Goal: Transaction & Acquisition: Purchase product/service

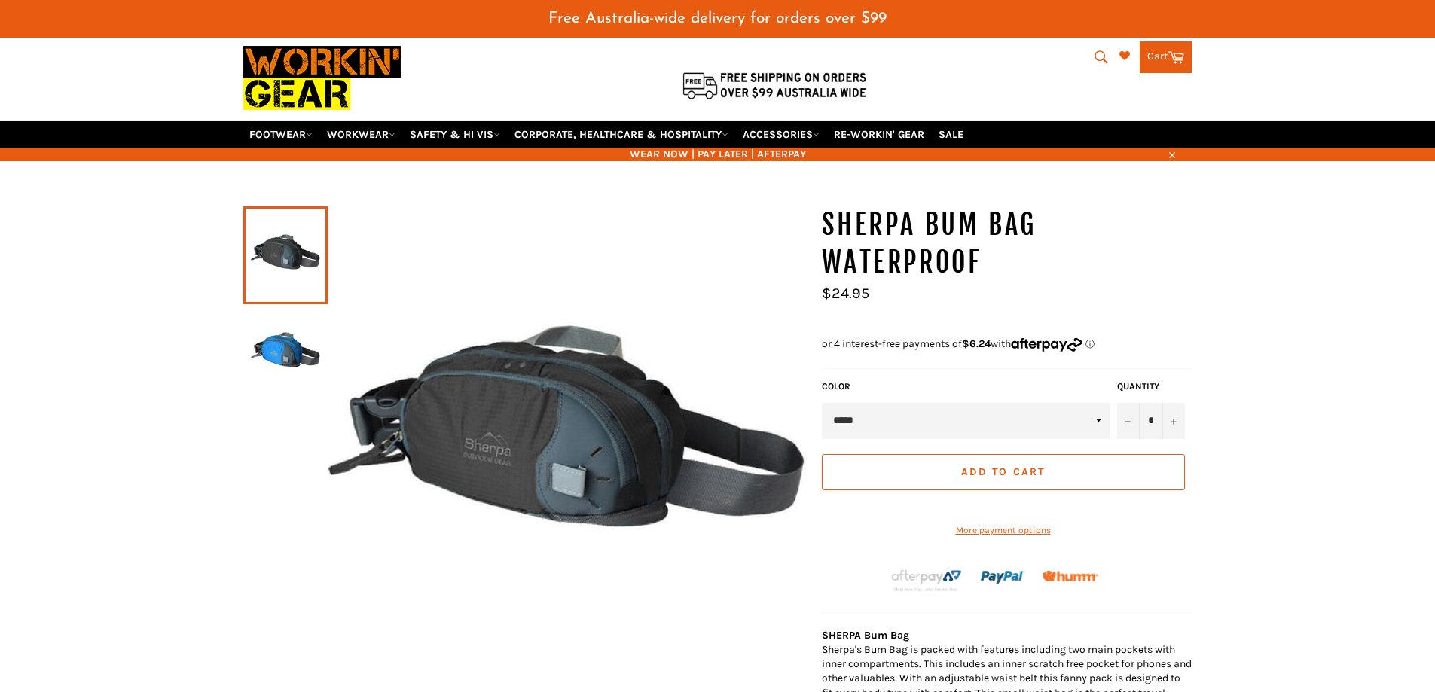
scroll to position [87, 0]
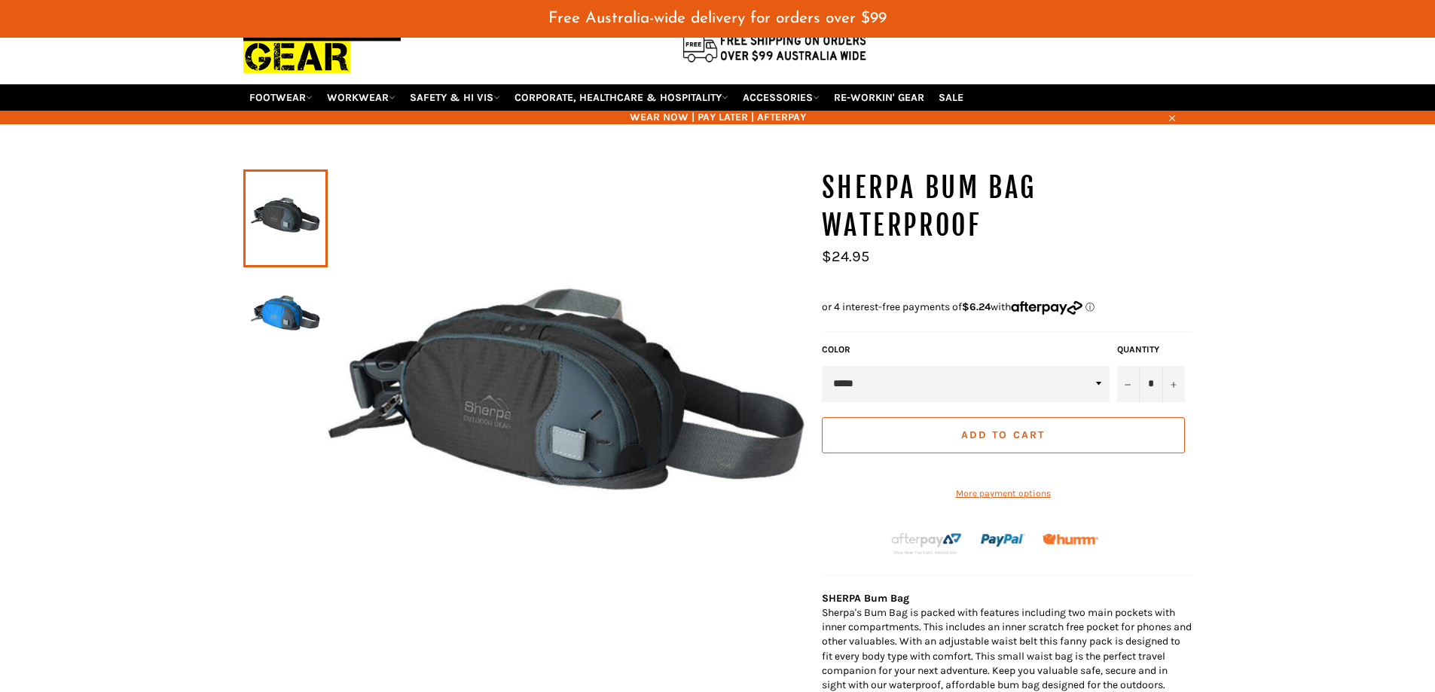
click at [265, 334] on img at bounding box center [285, 316] width 69 height 83
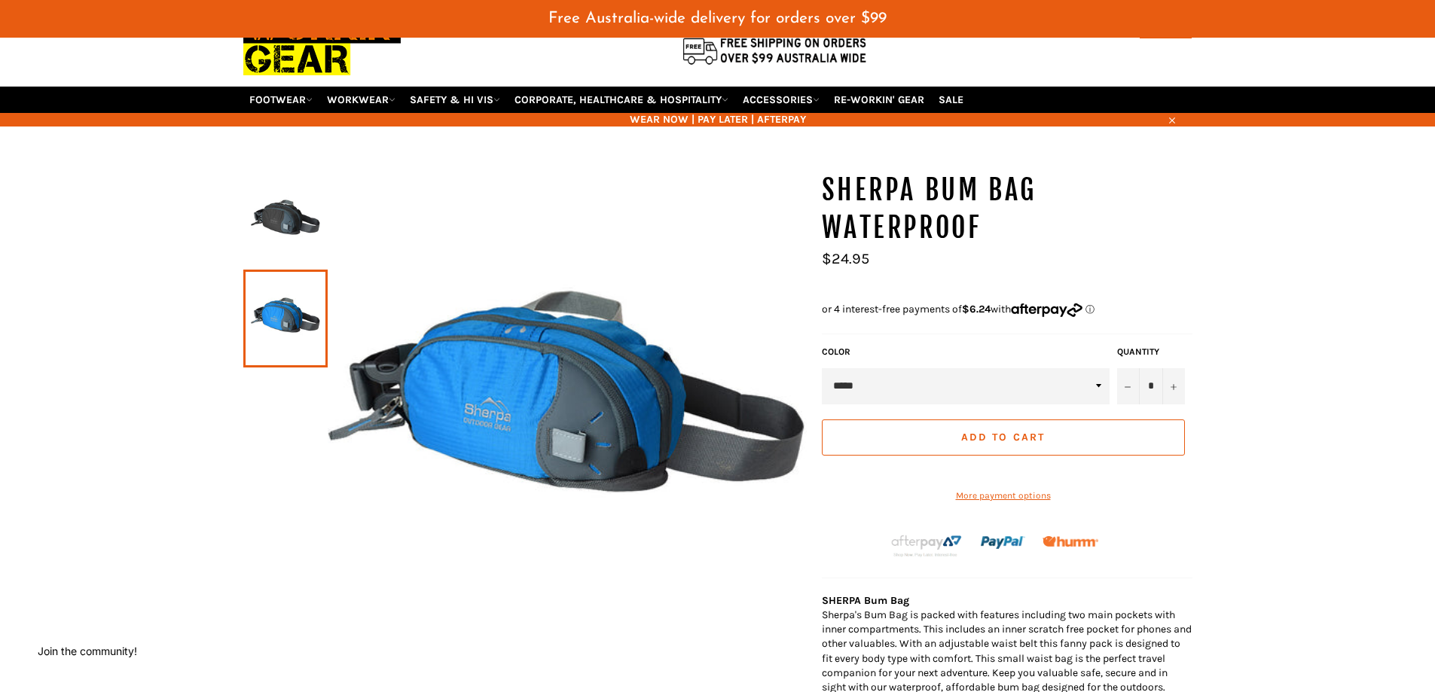
scroll to position [0, 0]
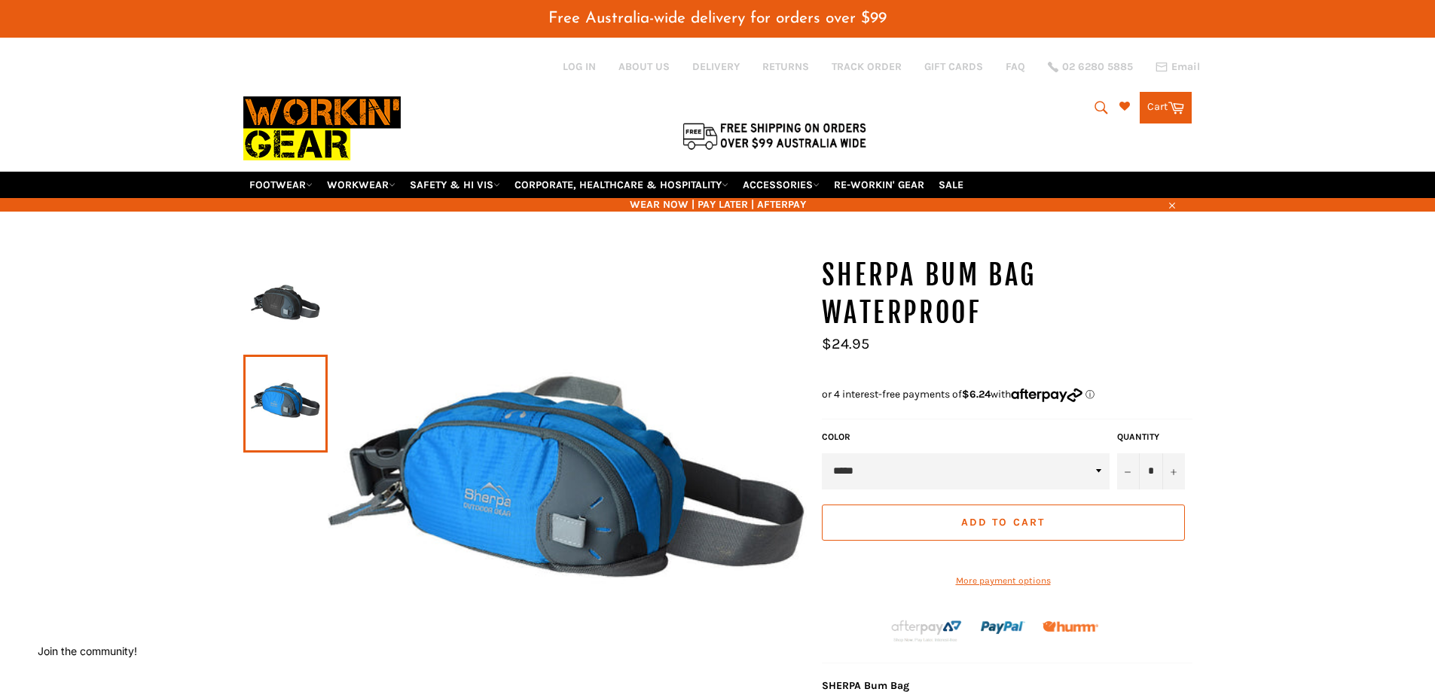
drag, startPoint x: 889, startPoint y: 396, endPoint x: 966, endPoint y: 435, distance: 85.9
click at [969, 395] on span "or 4 interest-free payments of $6.24 with" at bounding box center [916, 394] width 189 height 13
click at [962, 452] on div "Color ***** ****" at bounding box center [965, 460] width 295 height 59
click at [298, 311] on img at bounding box center [285, 305] width 69 height 83
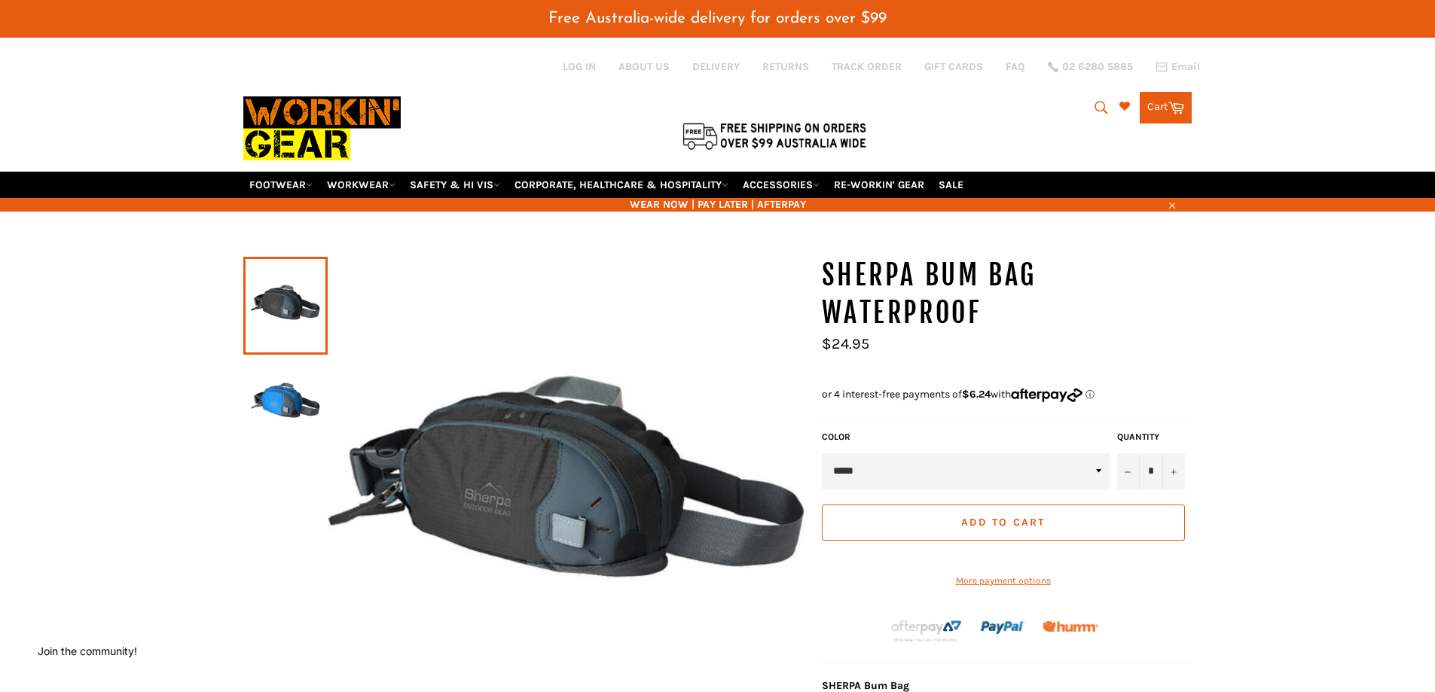
click at [293, 401] on img at bounding box center [285, 403] width 69 height 83
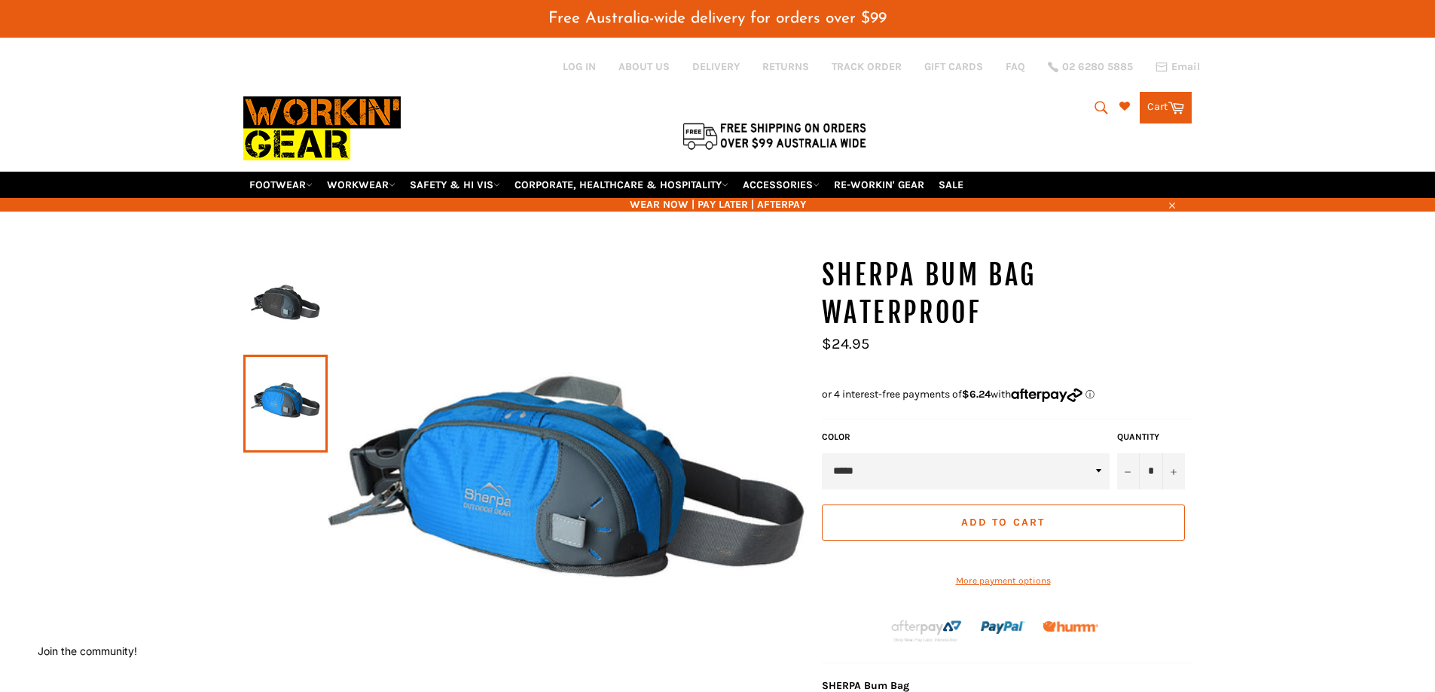
click at [289, 326] on img at bounding box center [285, 305] width 69 height 83
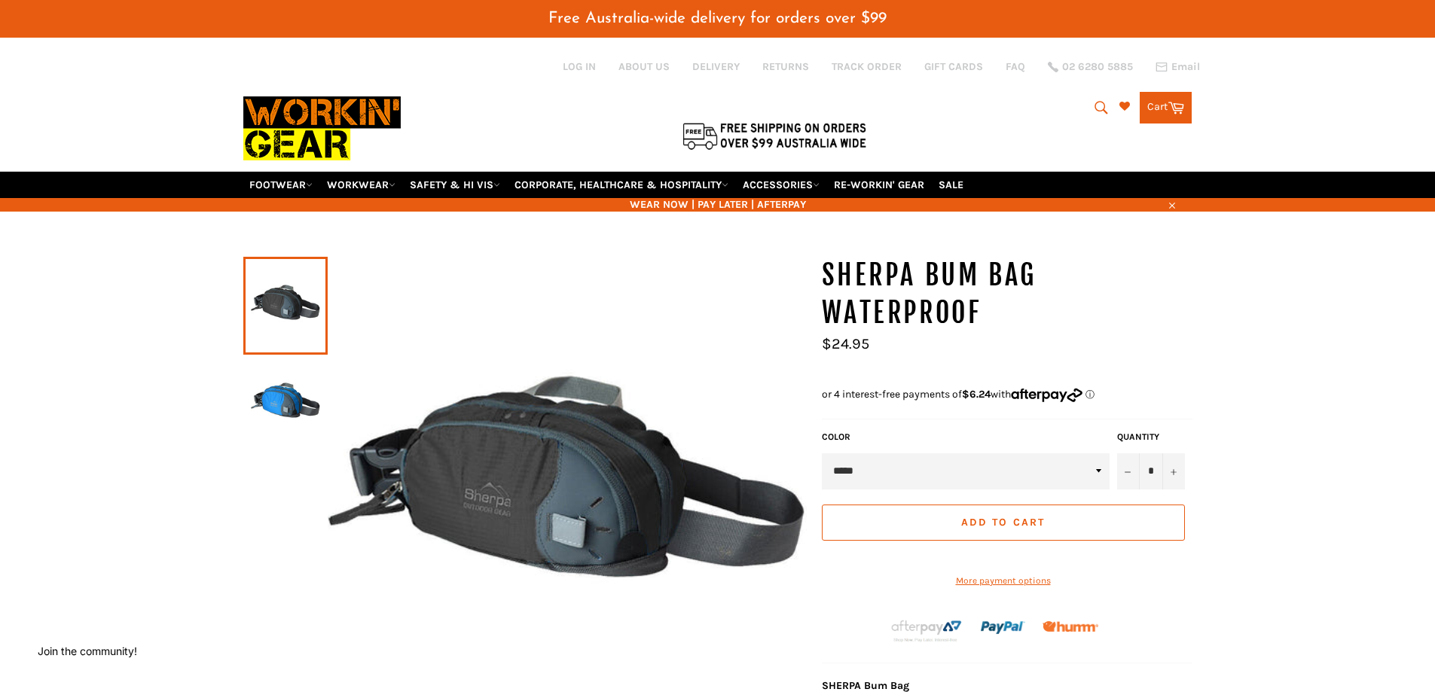
click at [270, 390] on img at bounding box center [285, 403] width 69 height 83
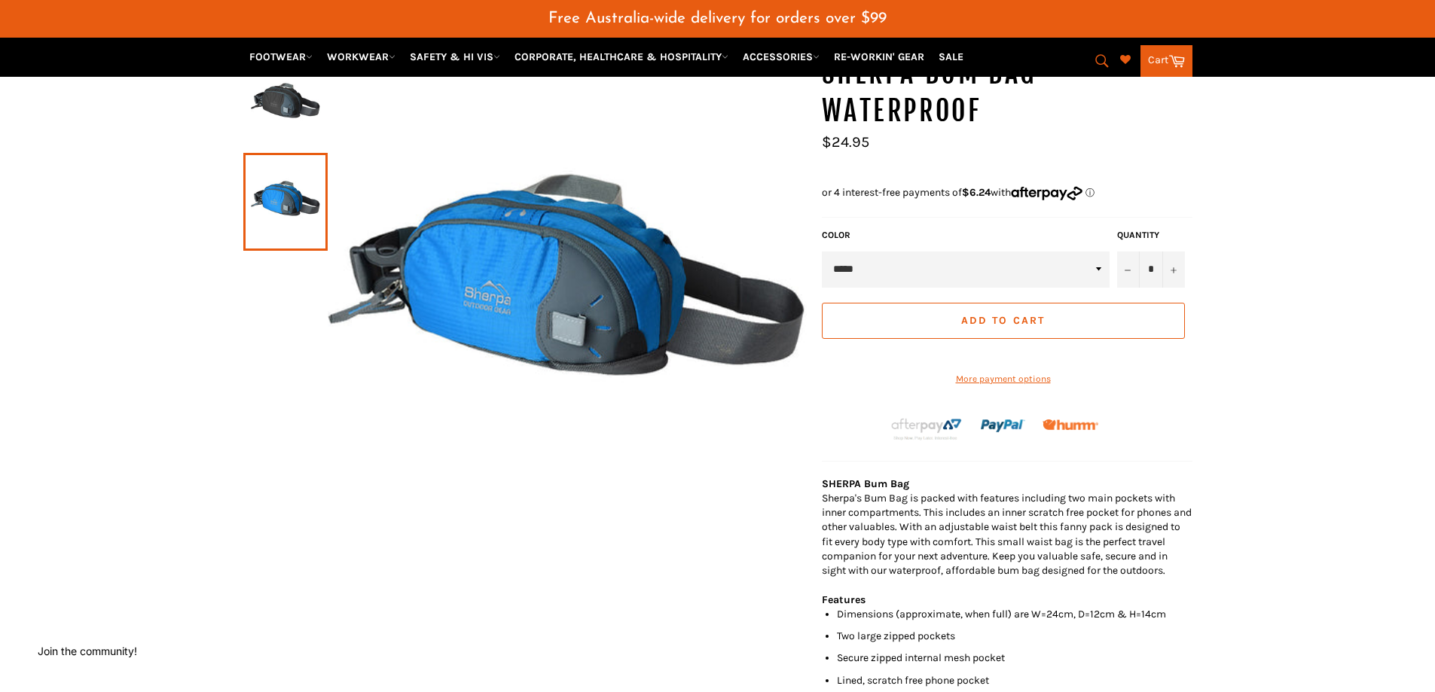
scroll to position [126, 0]
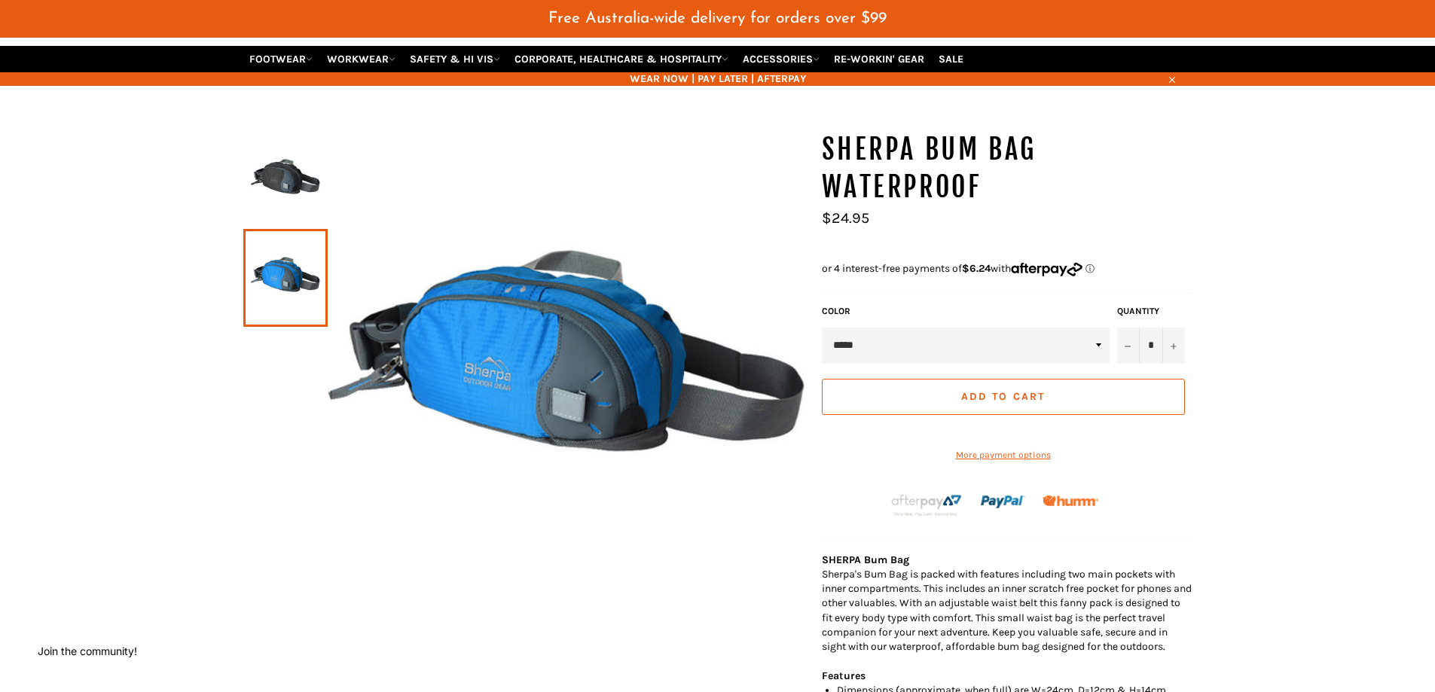
click at [265, 181] on img at bounding box center [285, 180] width 69 height 83
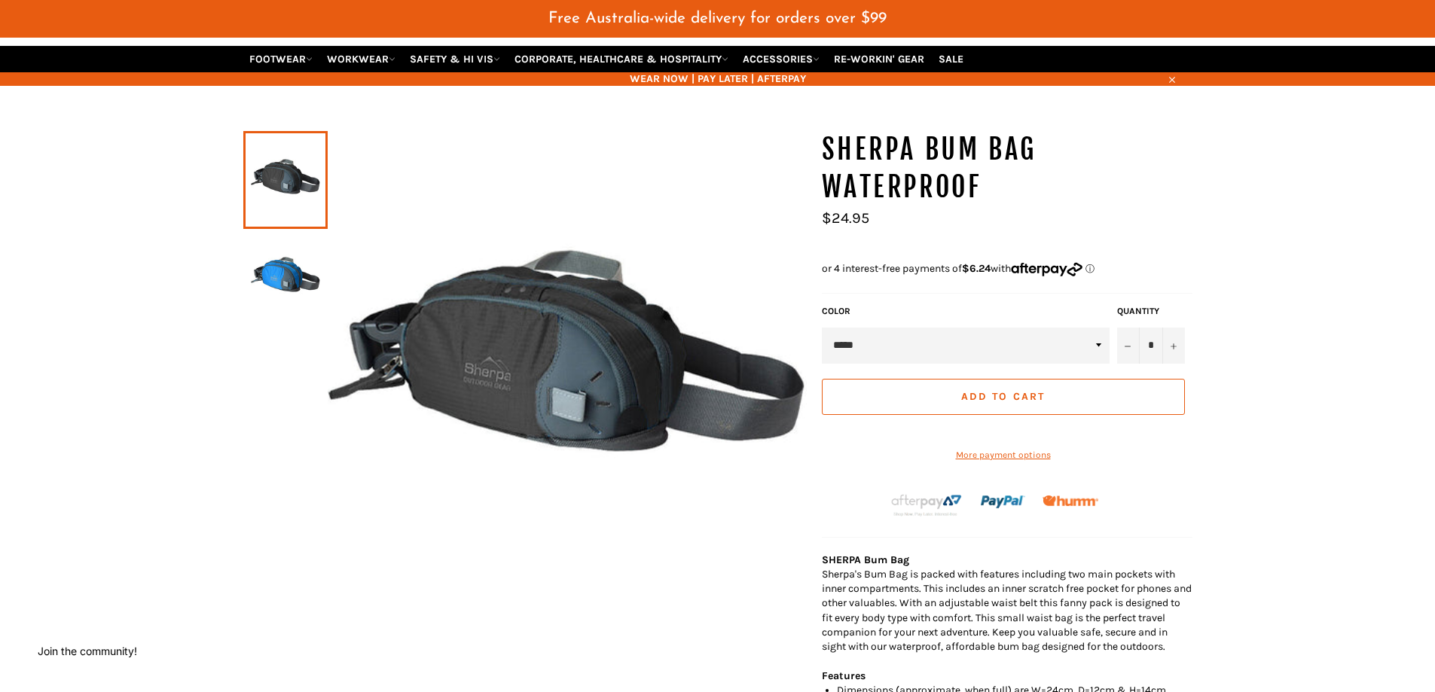
click at [278, 298] on img at bounding box center [285, 278] width 69 height 83
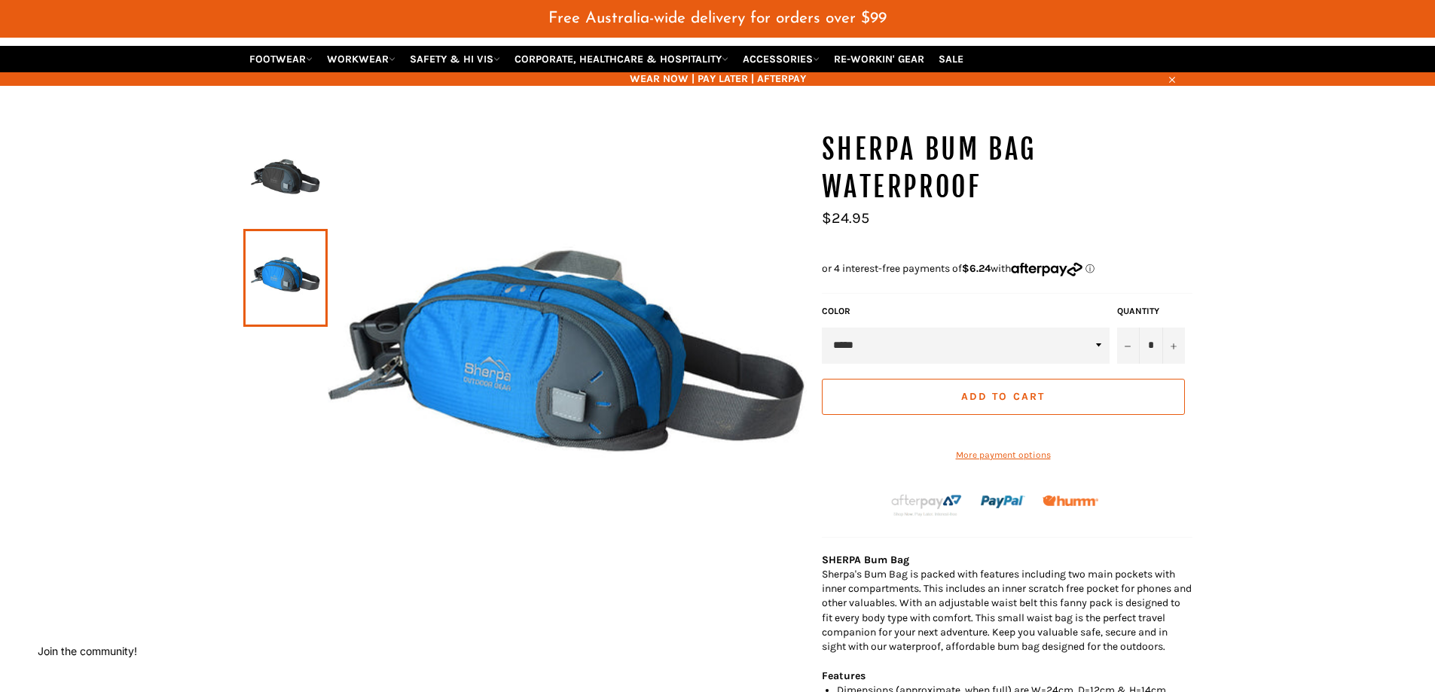
click at [267, 148] on img at bounding box center [285, 180] width 69 height 83
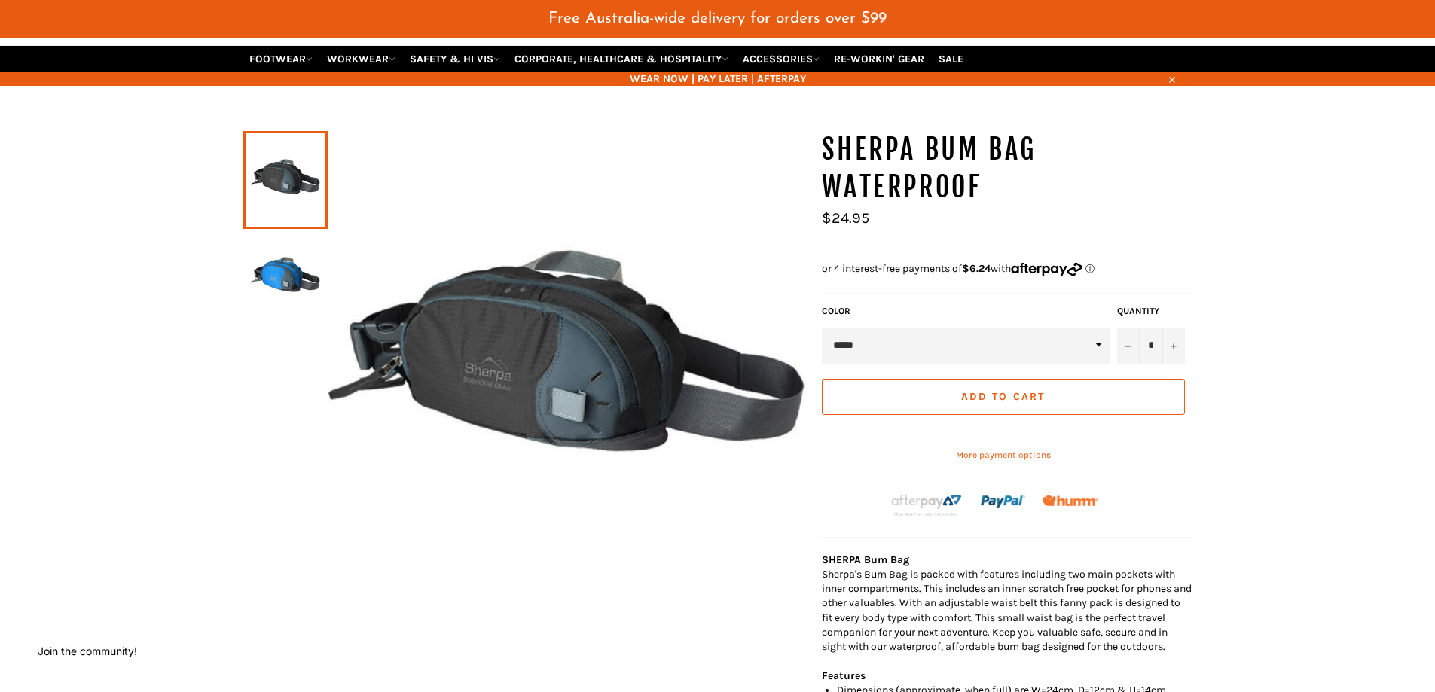
click at [991, 395] on span "Add to Cart" at bounding box center [1003, 396] width 84 height 13
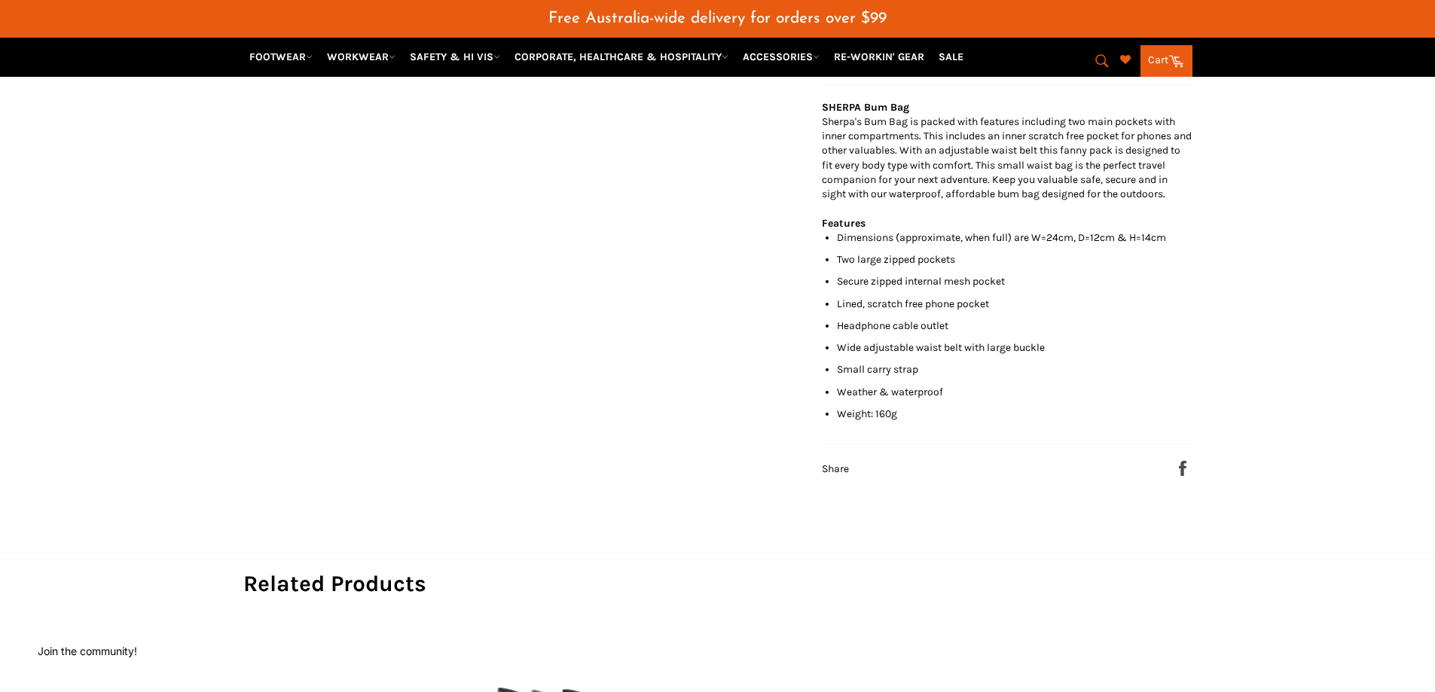
scroll to position [527, 0]
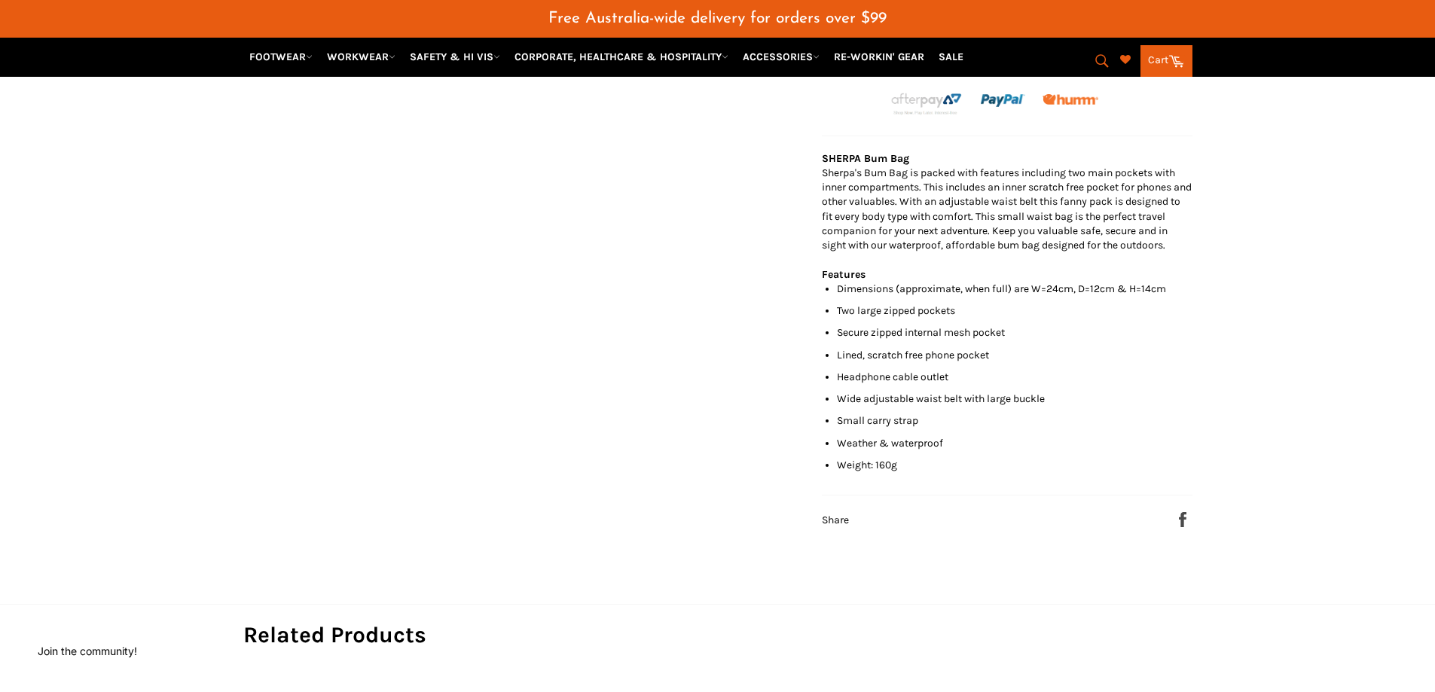
click at [1169, 47] on link "Cart Cart" at bounding box center [1166, 61] width 52 height 32
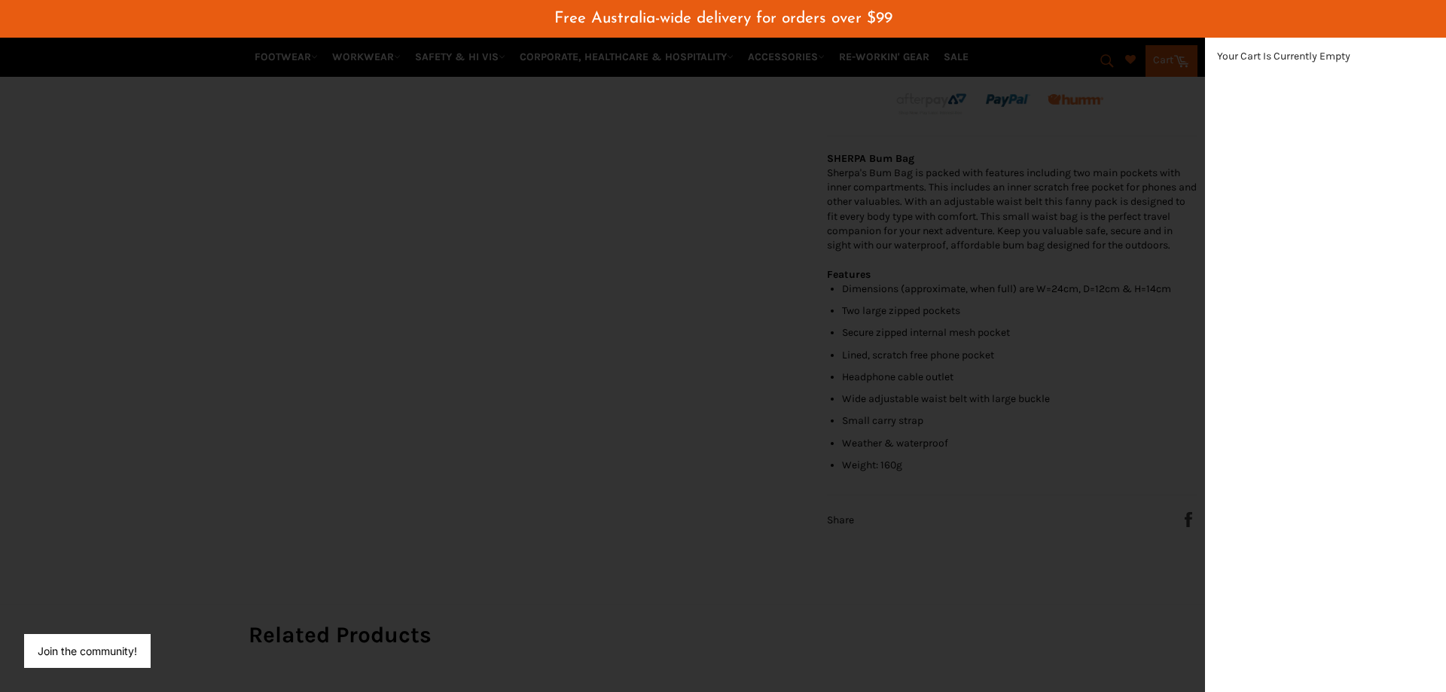
click at [975, 279] on div "modal" at bounding box center [723, 346] width 1446 height 692
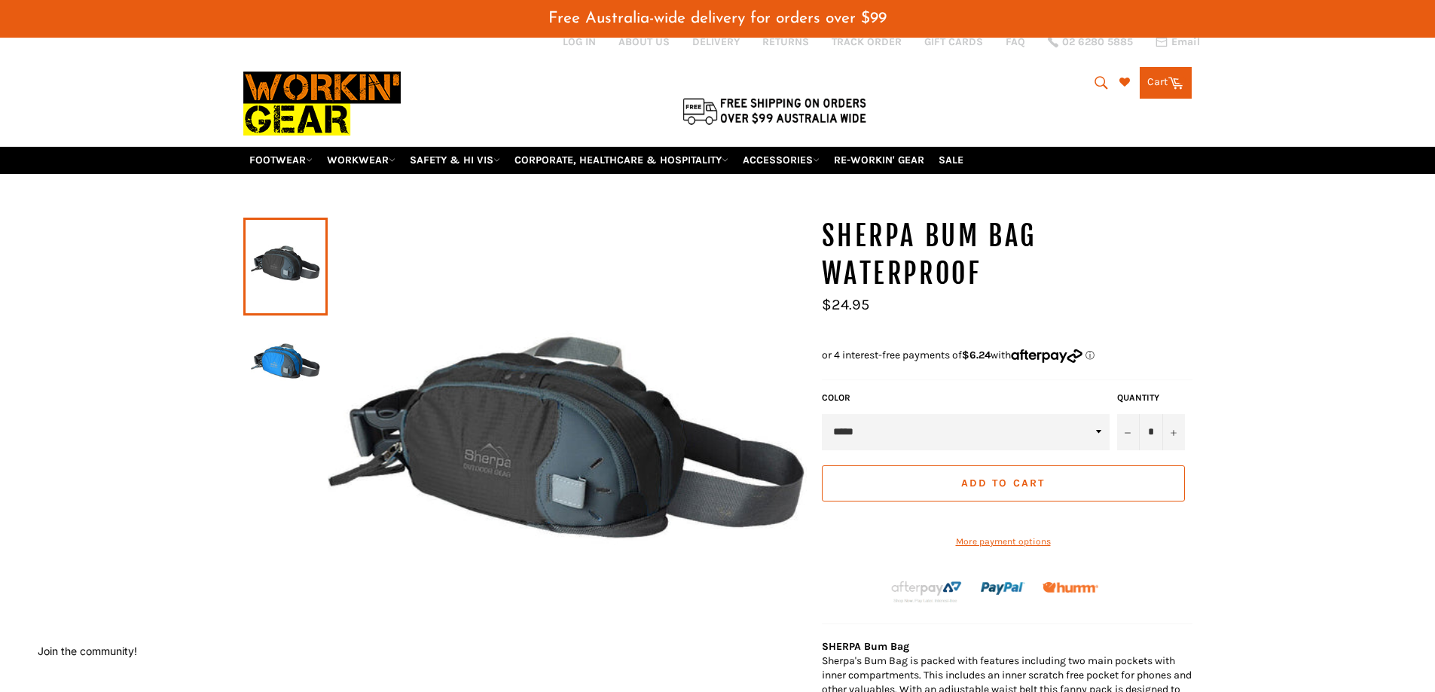
scroll to position [26, 0]
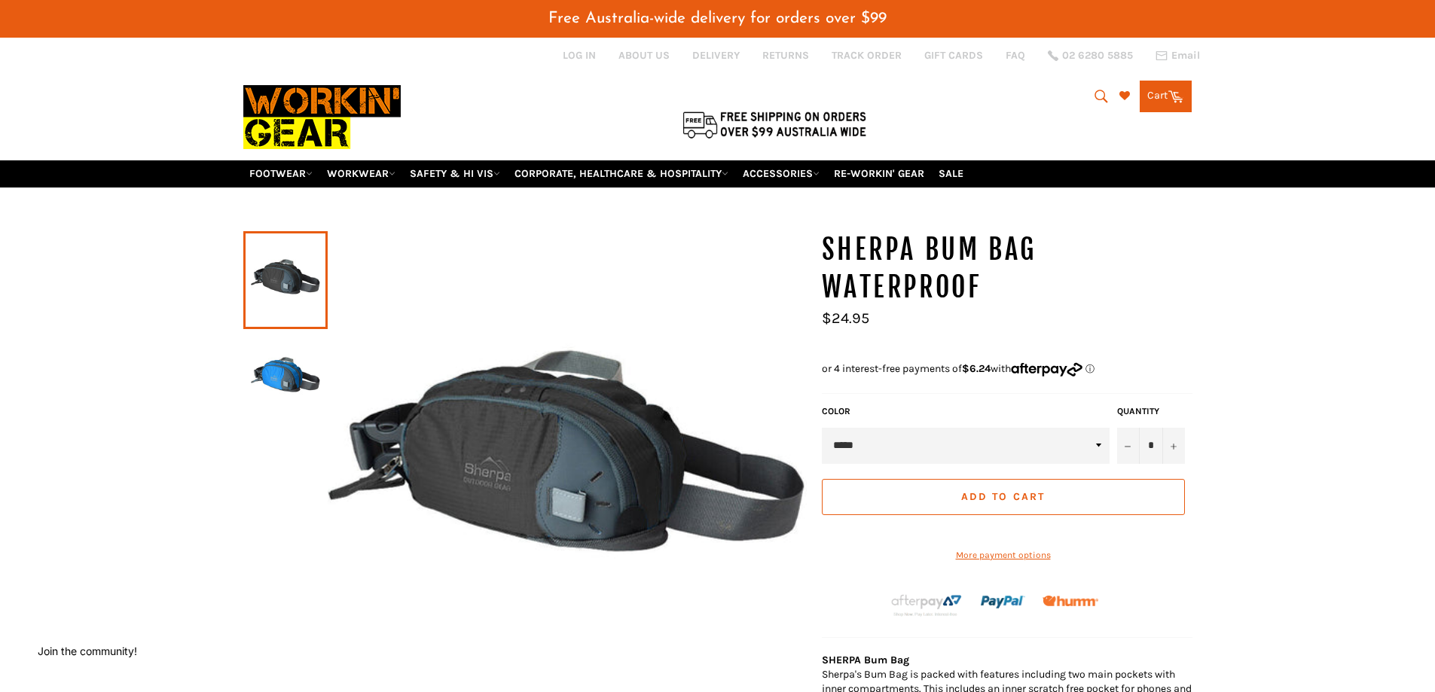
click at [944, 506] on button "Add to Cart" at bounding box center [1003, 497] width 363 height 36
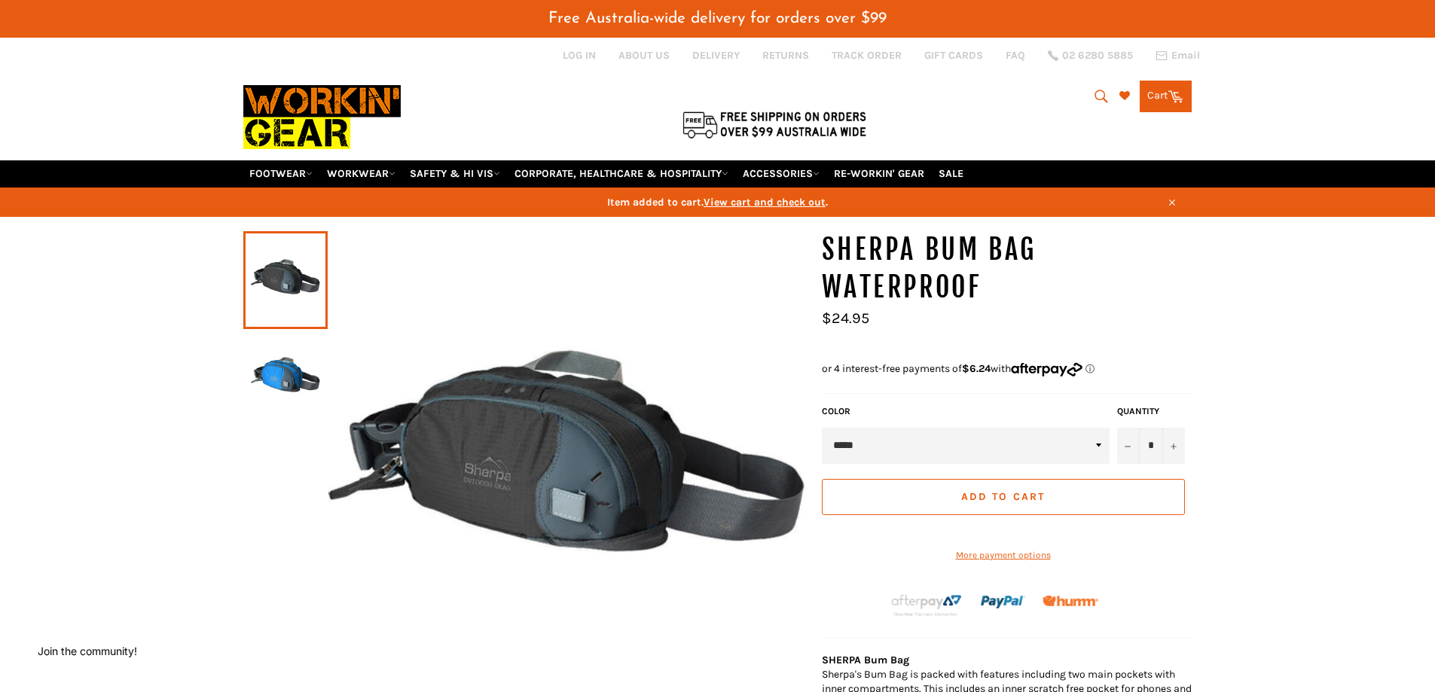
click at [765, 201] on span "View cart and check out" at bounding box center [765, 202] width 122 height 13
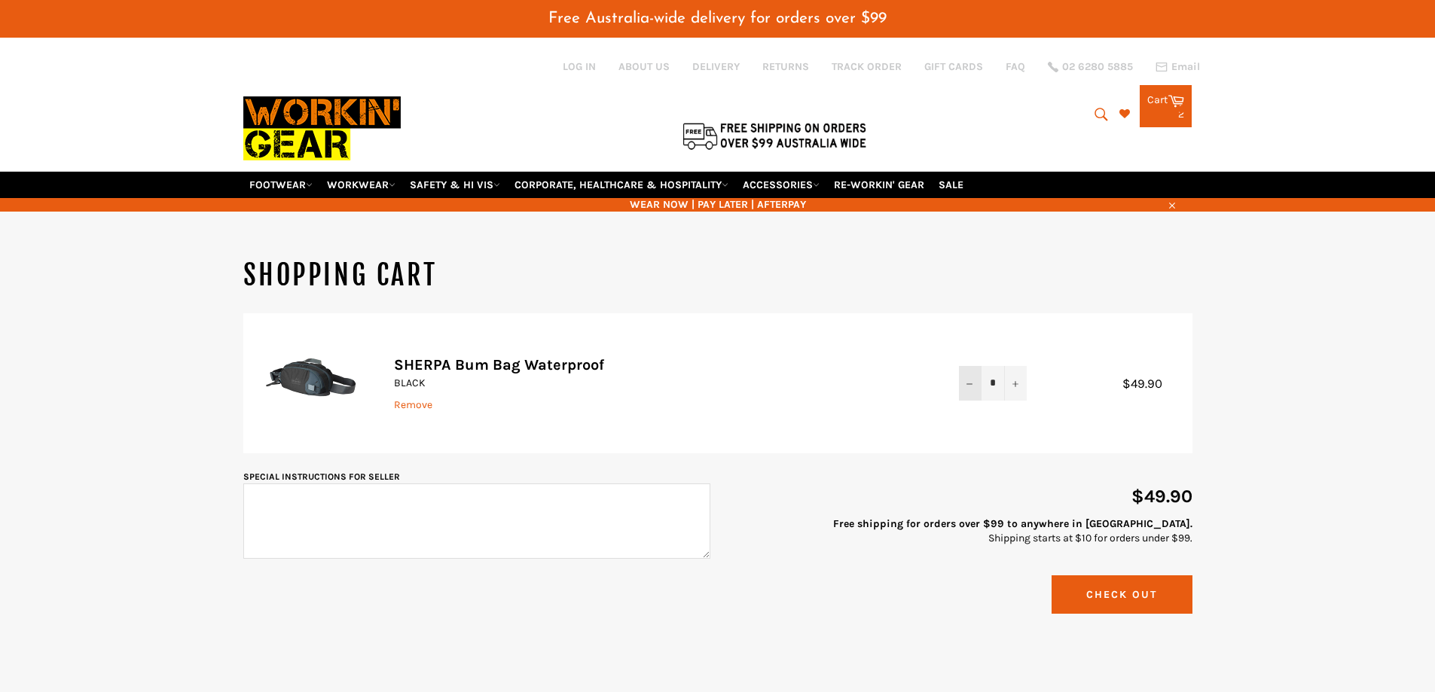
click at [960, 388] on button "−" at bounding box center [970, 383] width 23 height 34
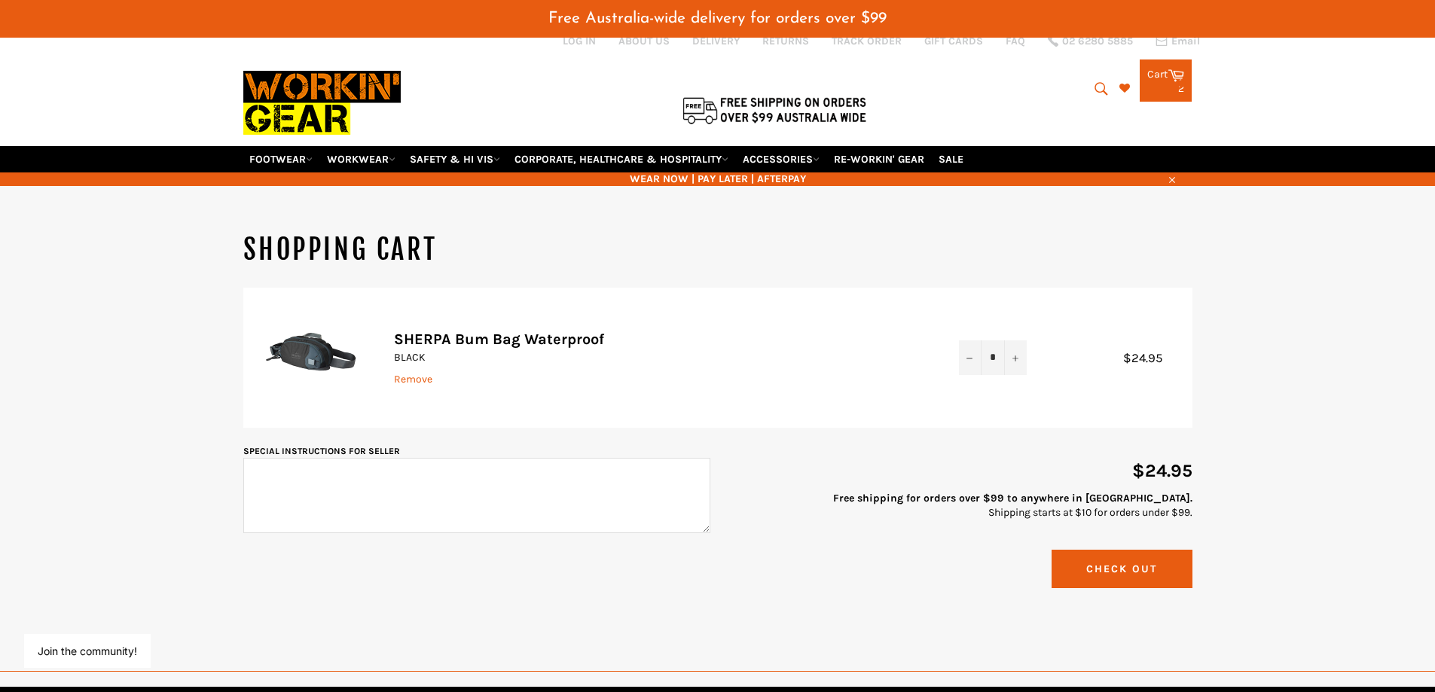
scroll to position [75, 0]
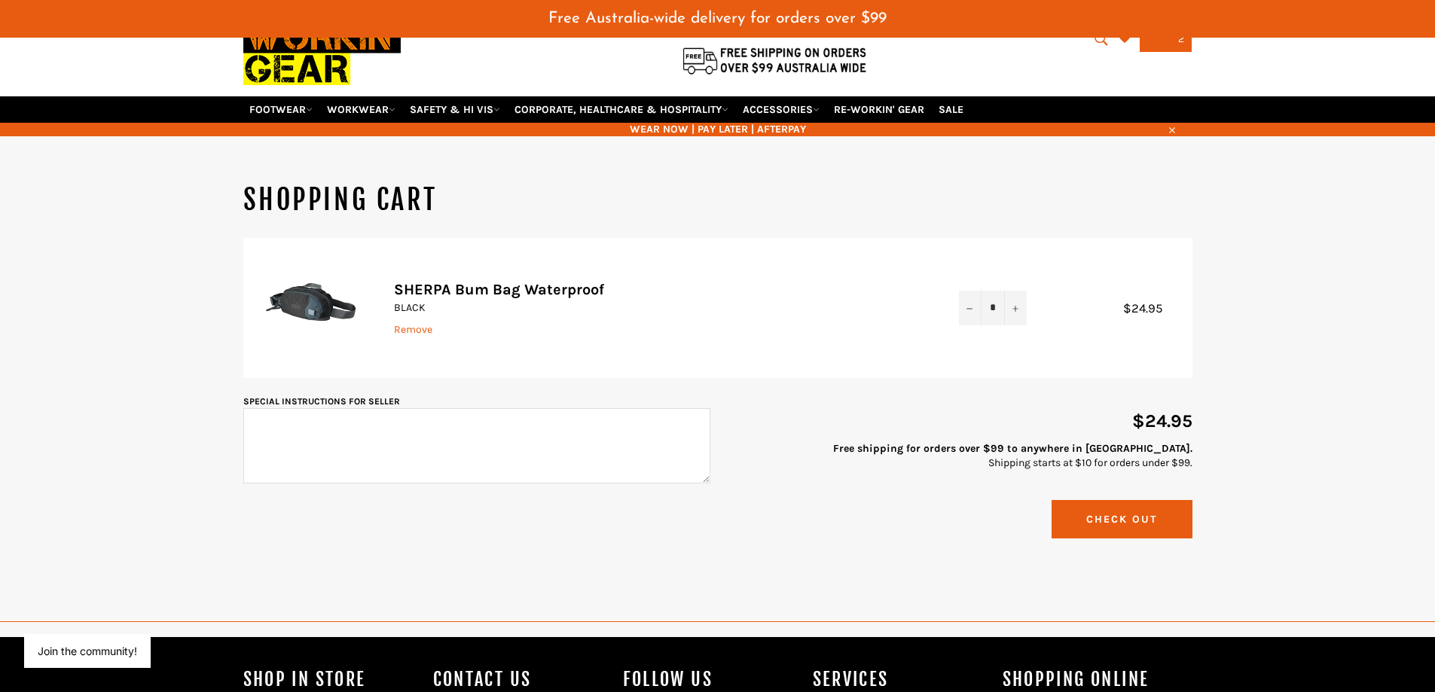
drag, startPoint x: 1112, startPoint y: 518, endPoint x: 1125, endPoint y: 517, distance: 13.6
click at [1115, 517] on button "Check Out" at bounding box center [1122, 519] width 141 height 38
